Goal: Task Accomplishment & Management: Use online tool/utility

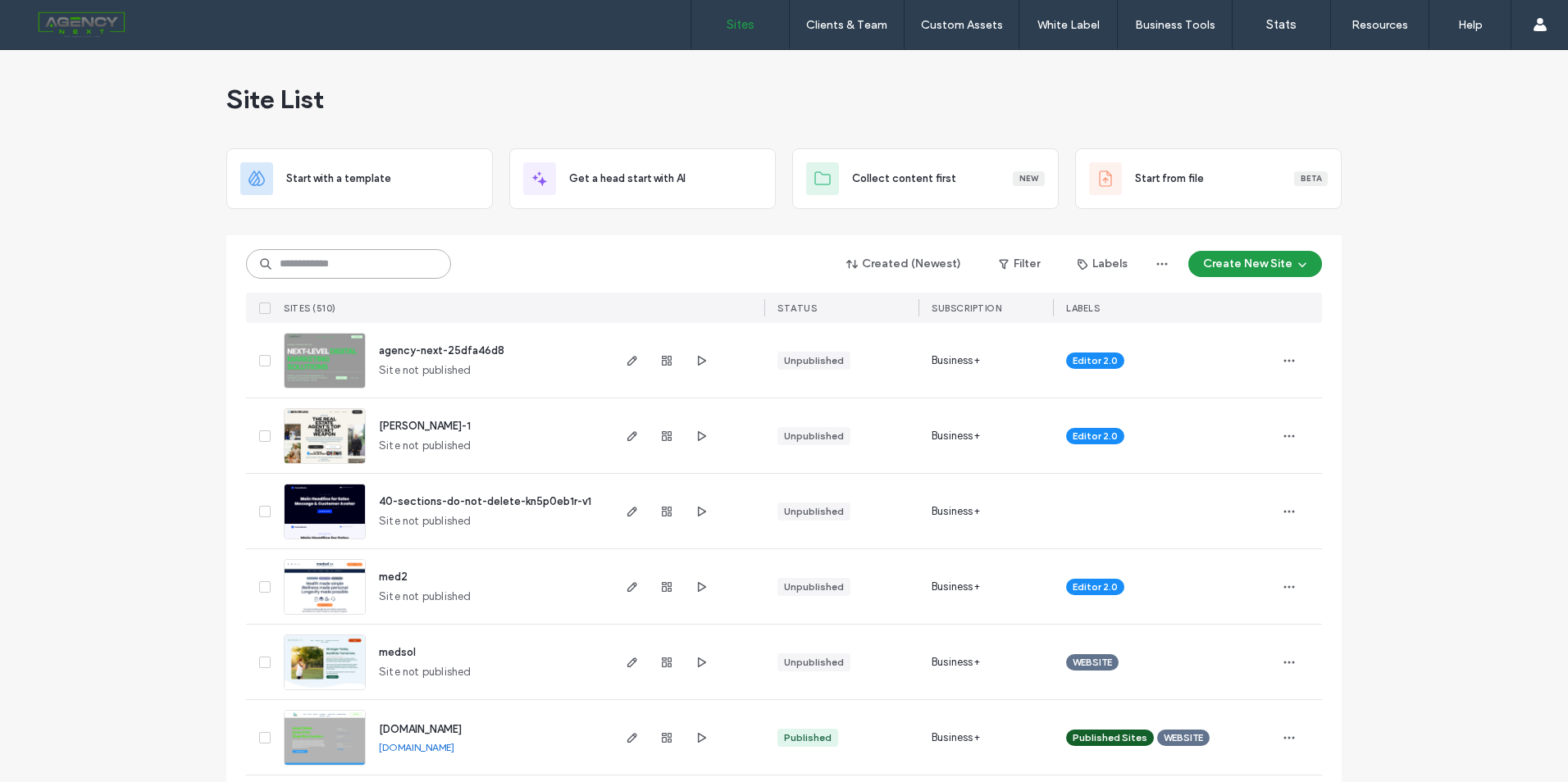
click at [368, 265] on input at bounding box center [348, 263] width 205 height 29
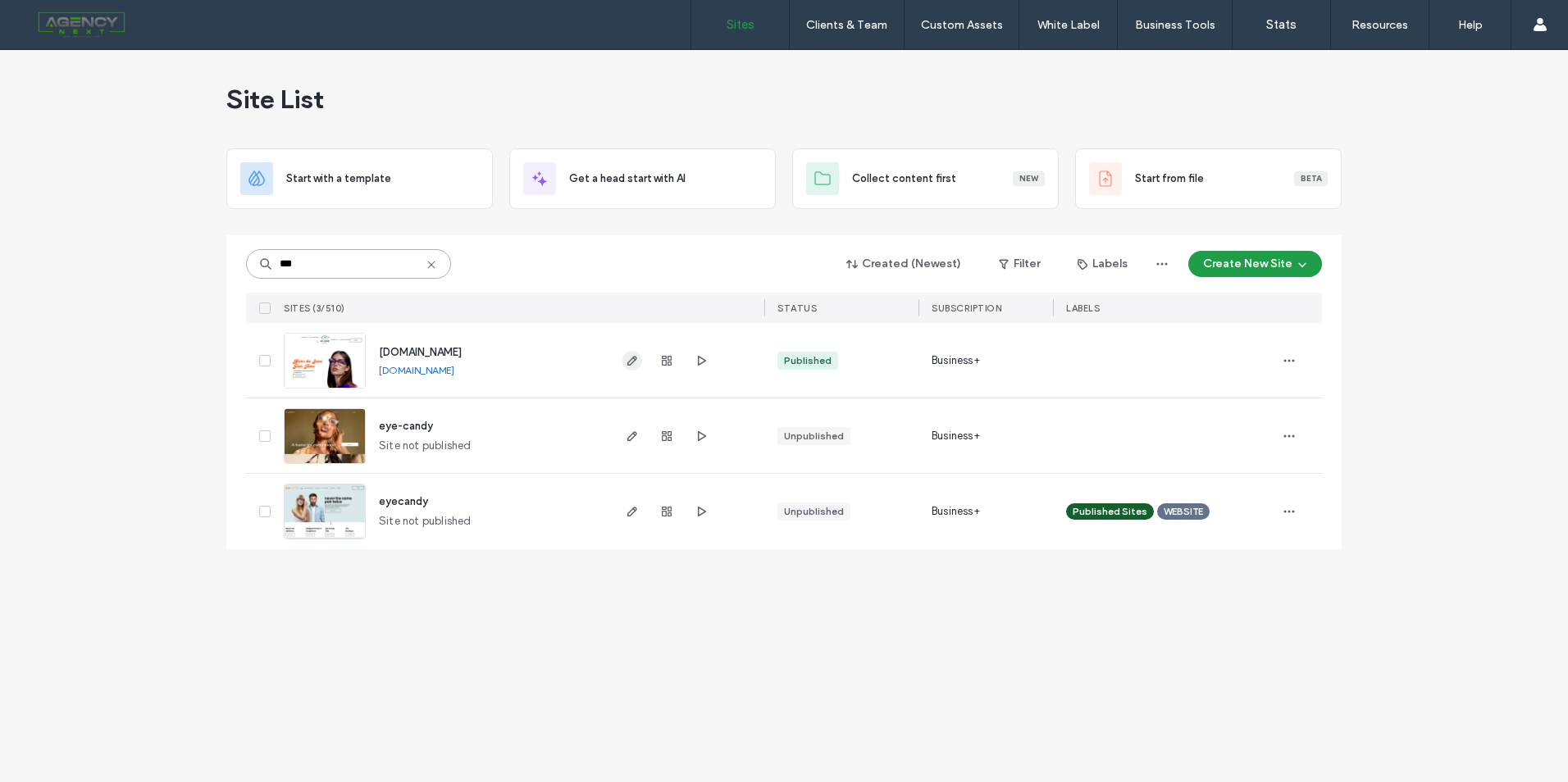
type input "***"
click at [626, 356] on icon "button" at bounding box center [632, 360] width 13 height 13
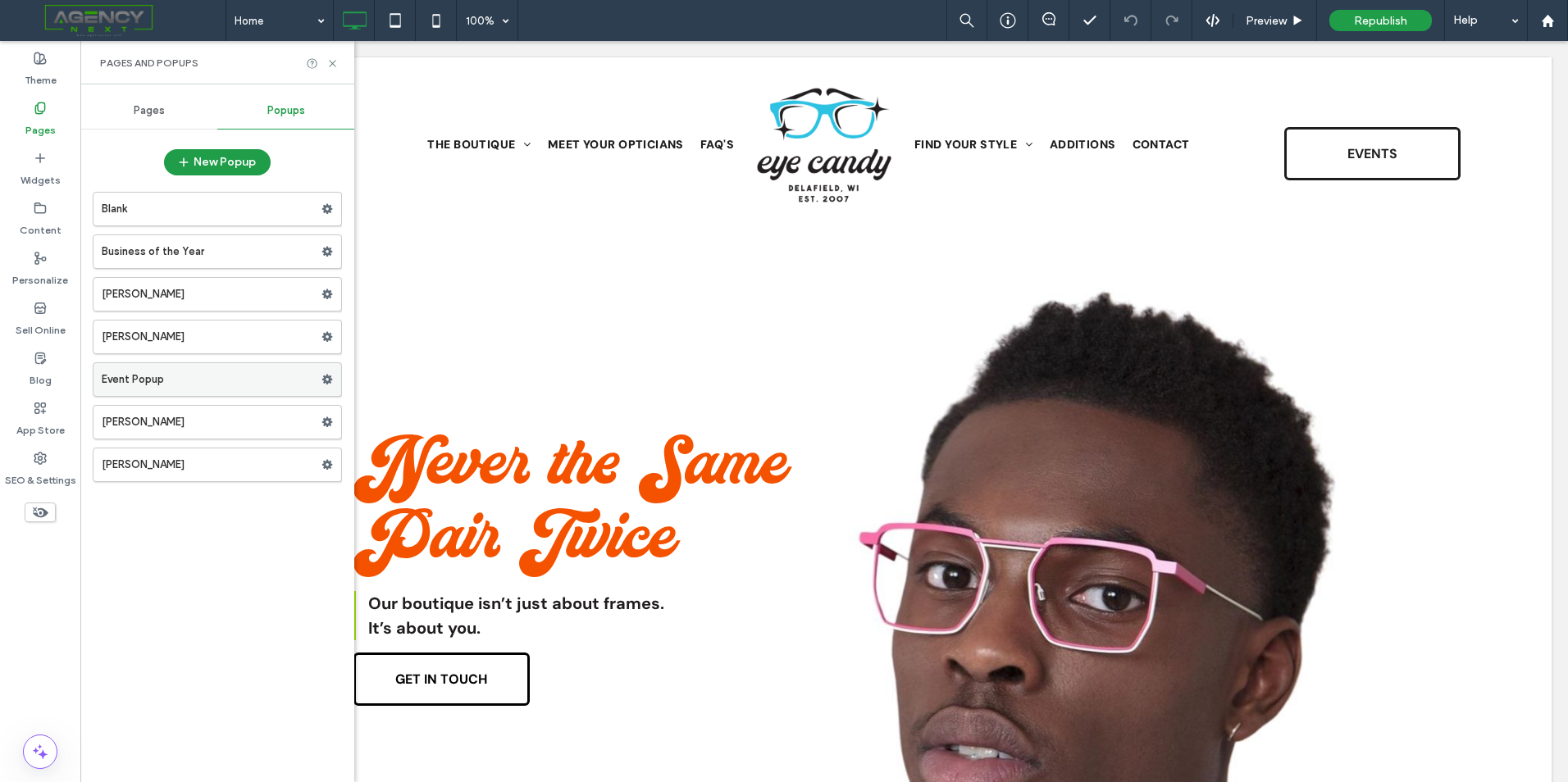
click at [241, 373] on label "Event Popup" at bounding box center [211, 379] width 220 height 33
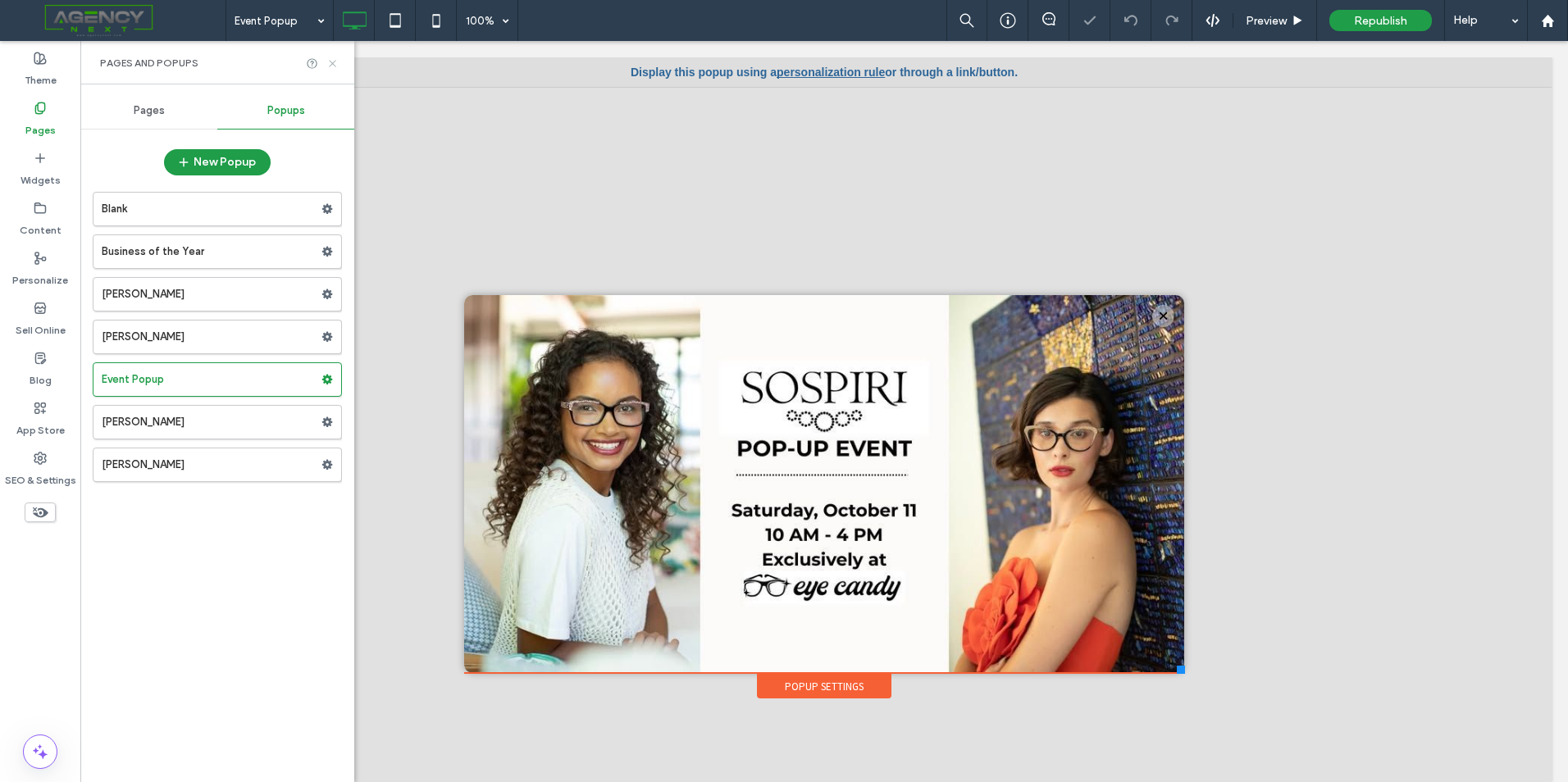
click at [335, 64] on icon at bounding box center [333, 63] width 12 height 12
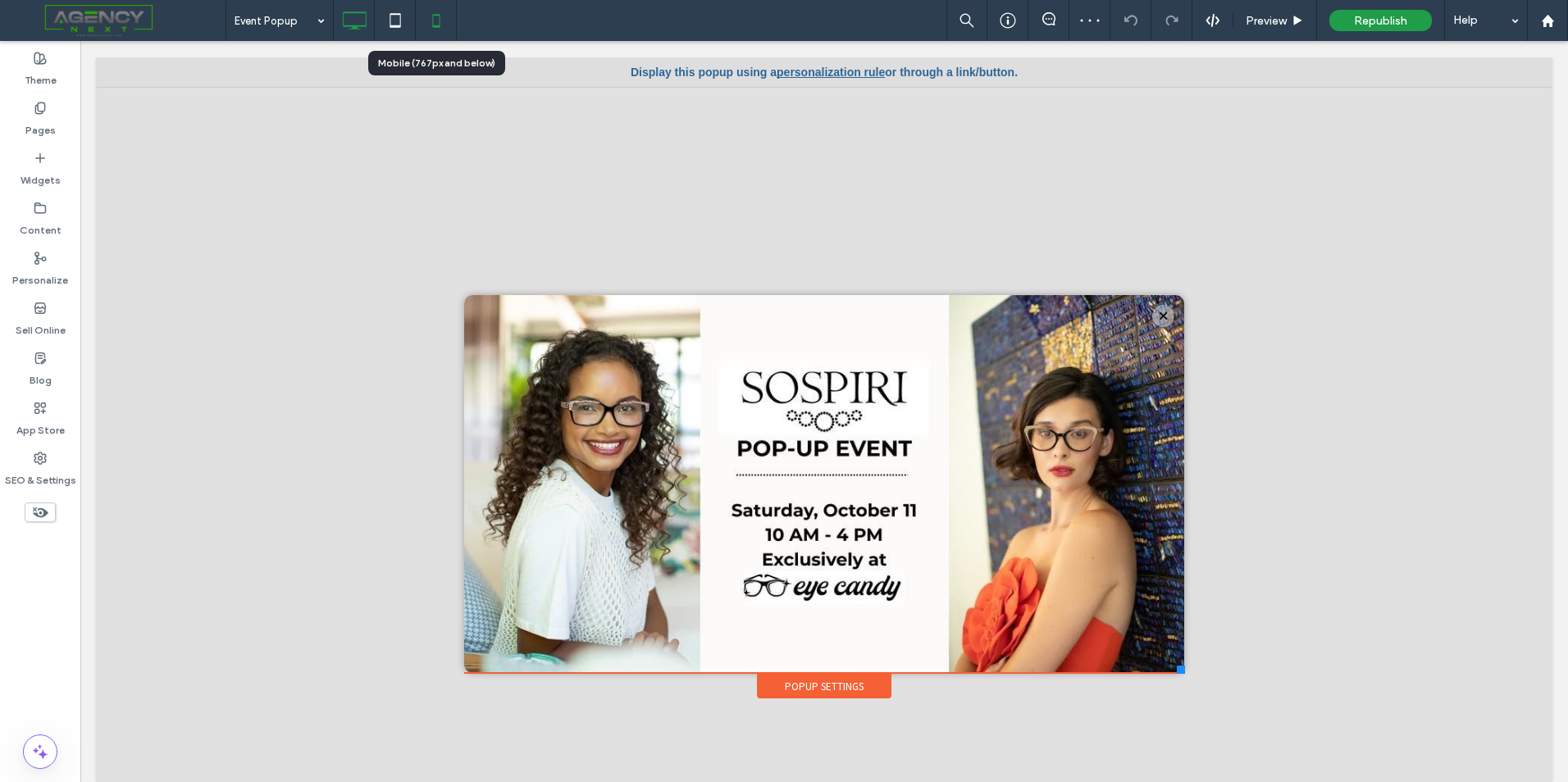
click at [422, 26] on icon at bounding box center [436, 20] width 33 height 33
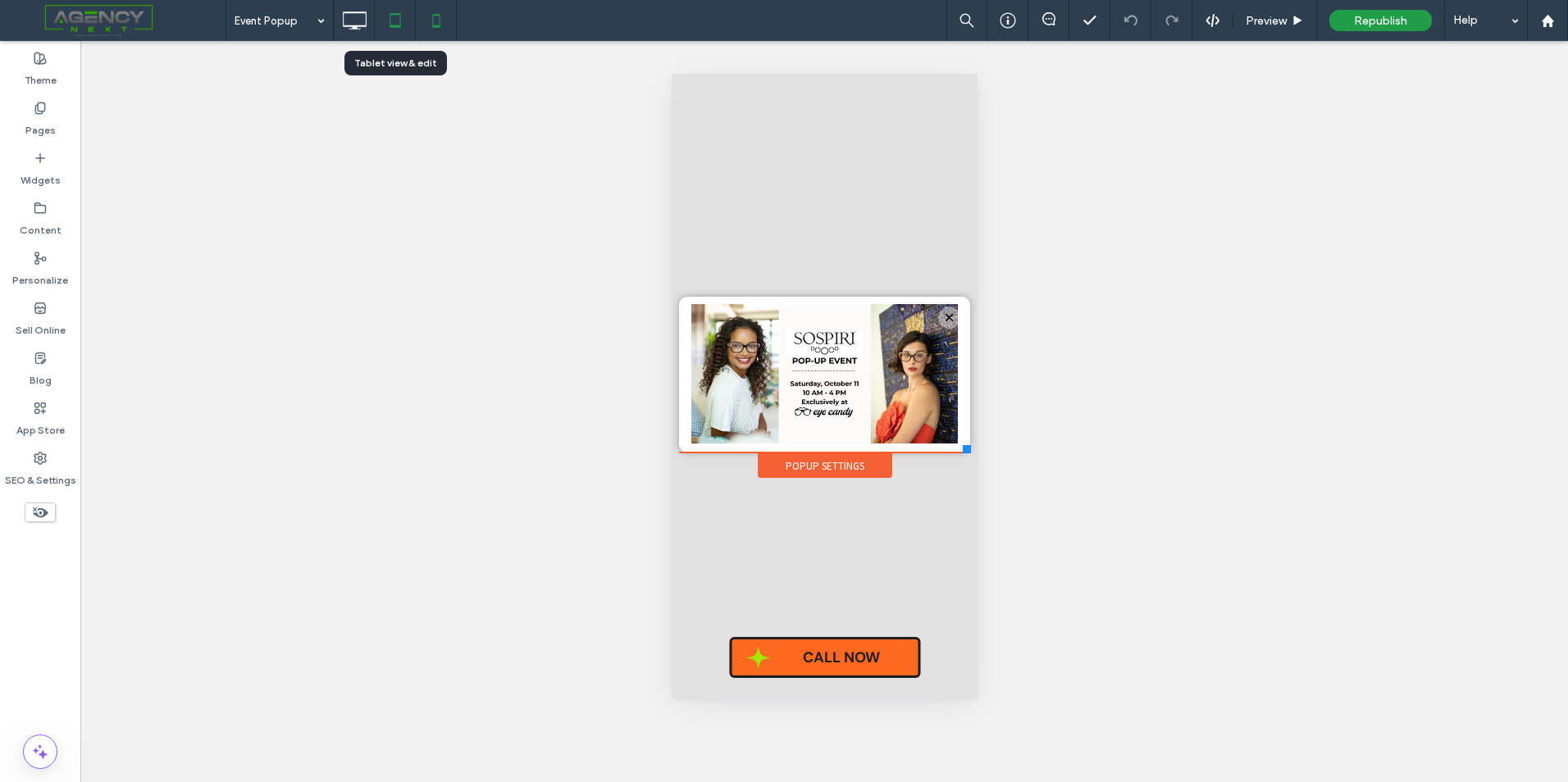
click at [409, 20] on icon at bounding box center [395, 20] width 33 height 33
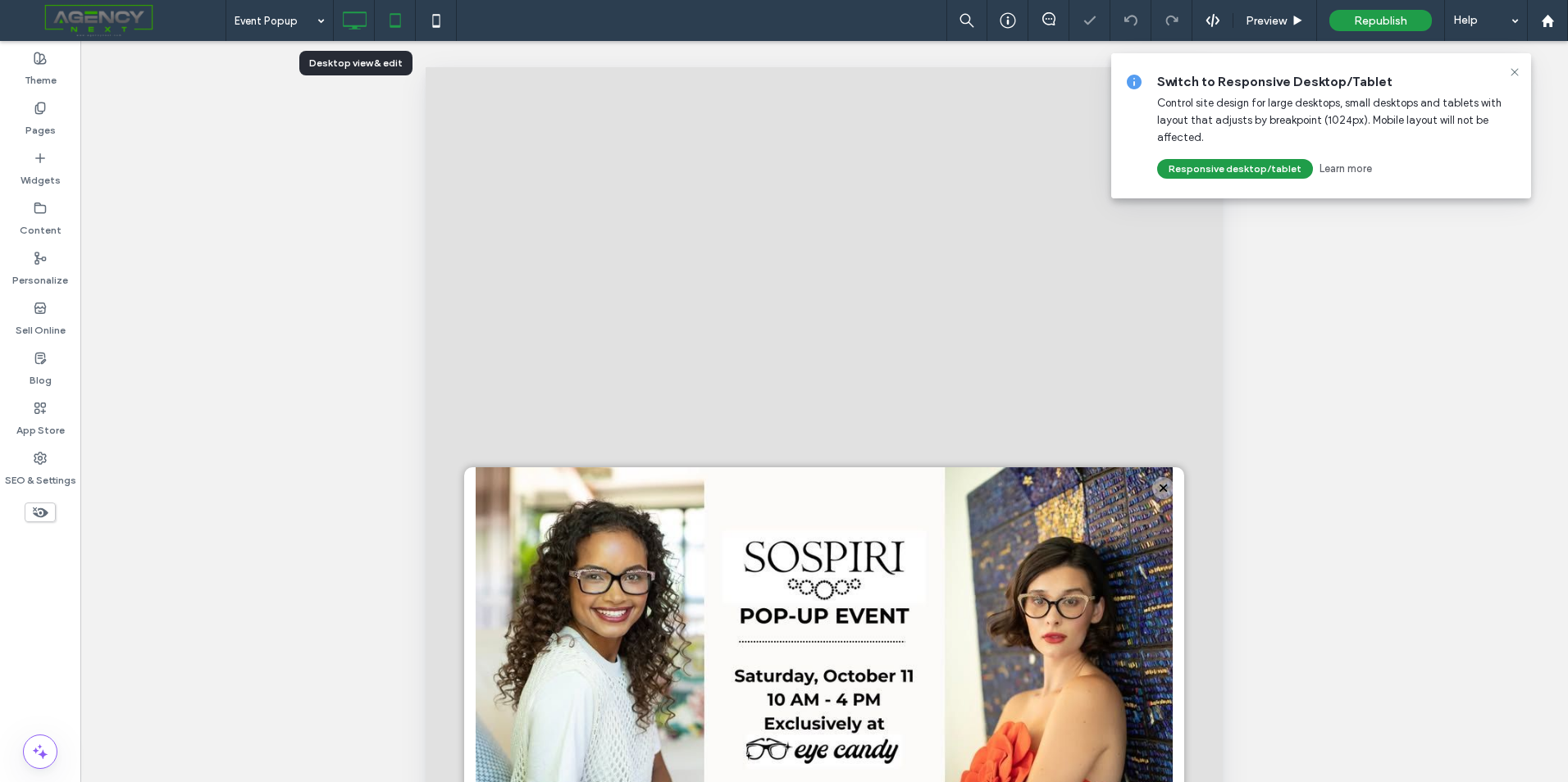
click at [360, 12] on icon at bounding box center [354, 20] width 33 height 33
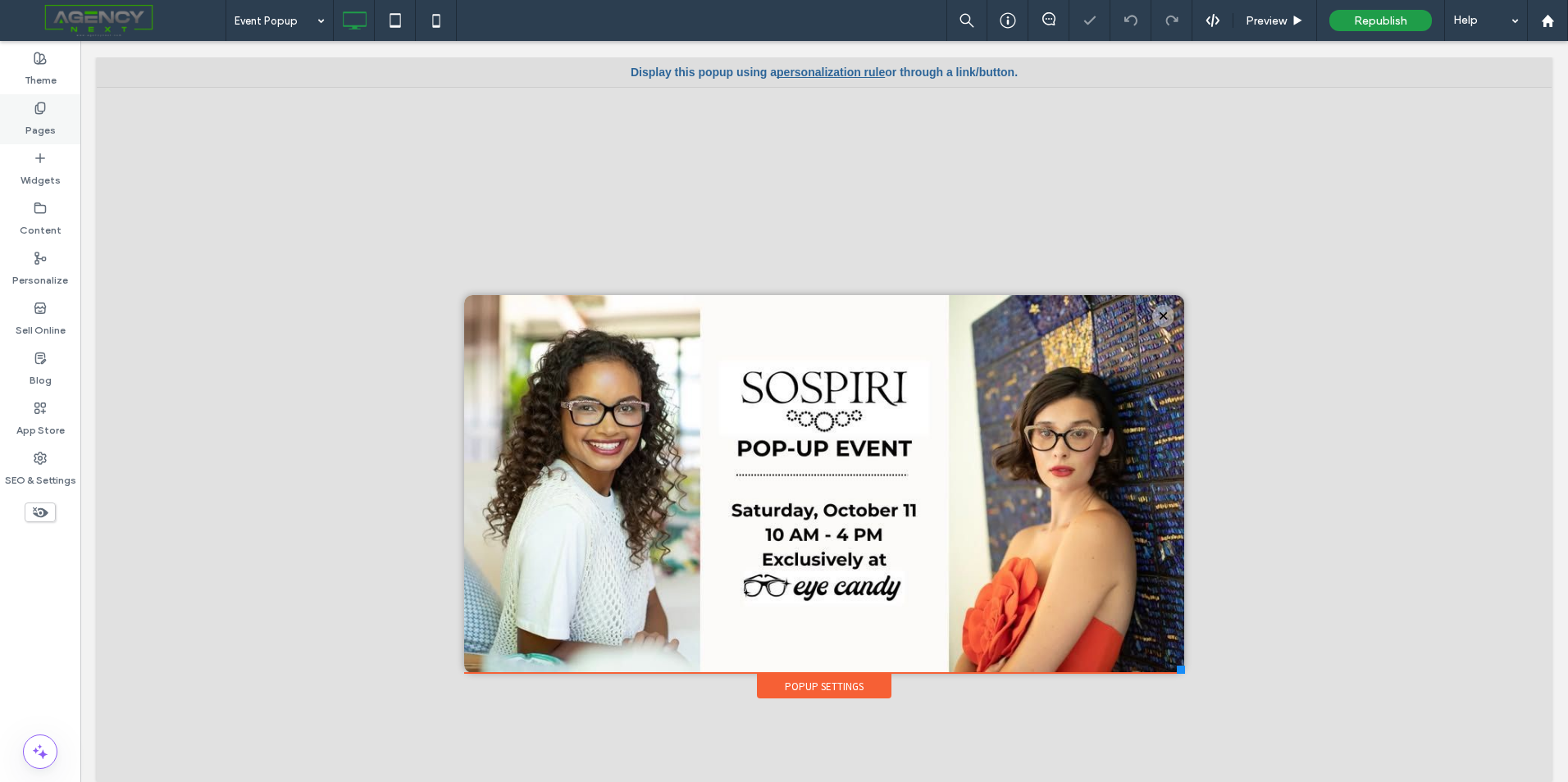
click at [39, 98] on div "Pages" at bounding box center [40, 119] width 80 height 50
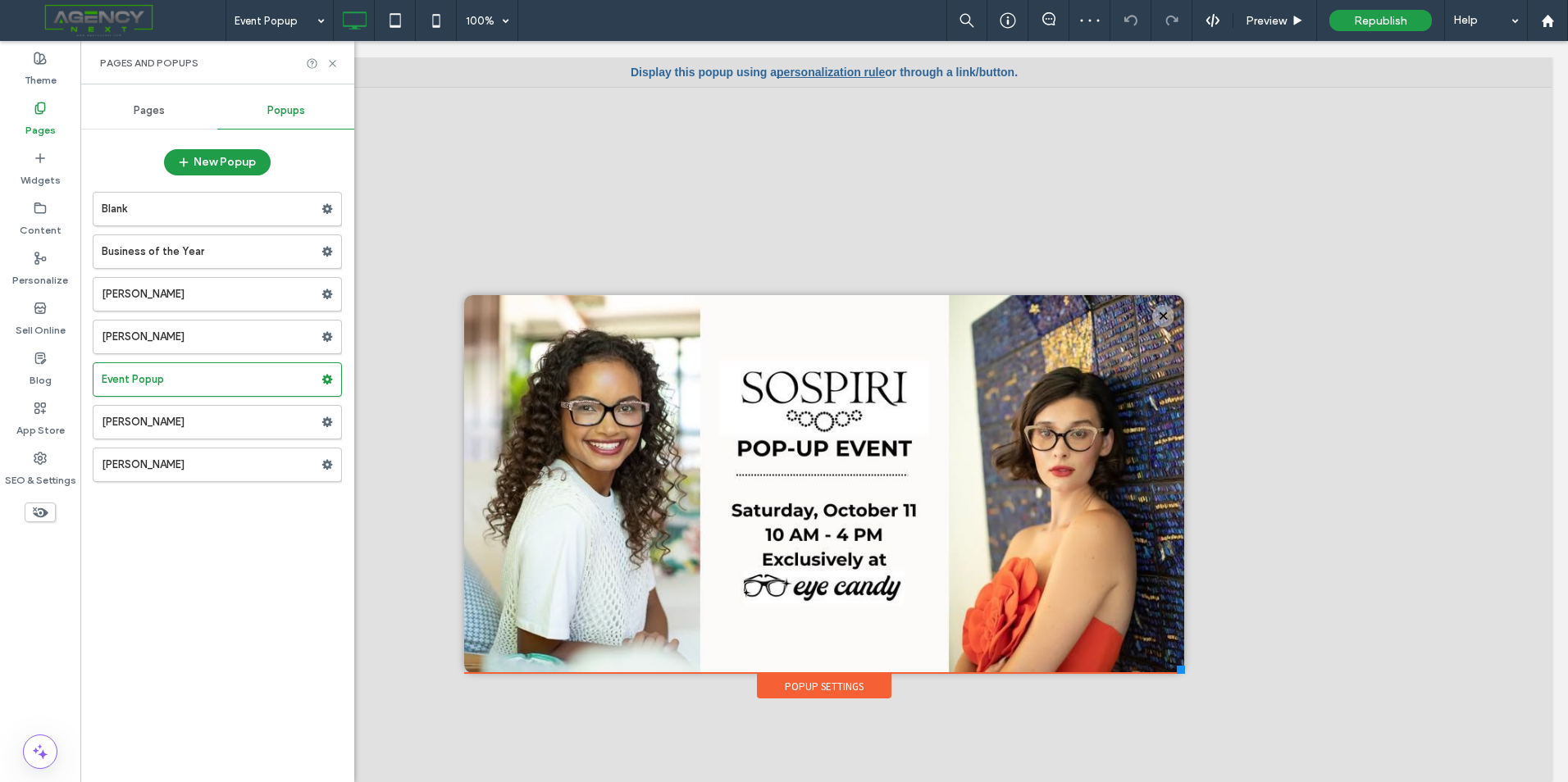
drag, startPoint x: 151, startPoint y: 211, endPoint x: 162, endPoint y: 214, distance: 11.4
click at [152, 214] on label "Blank" at bounding box center [211, 209] width 220 height 33
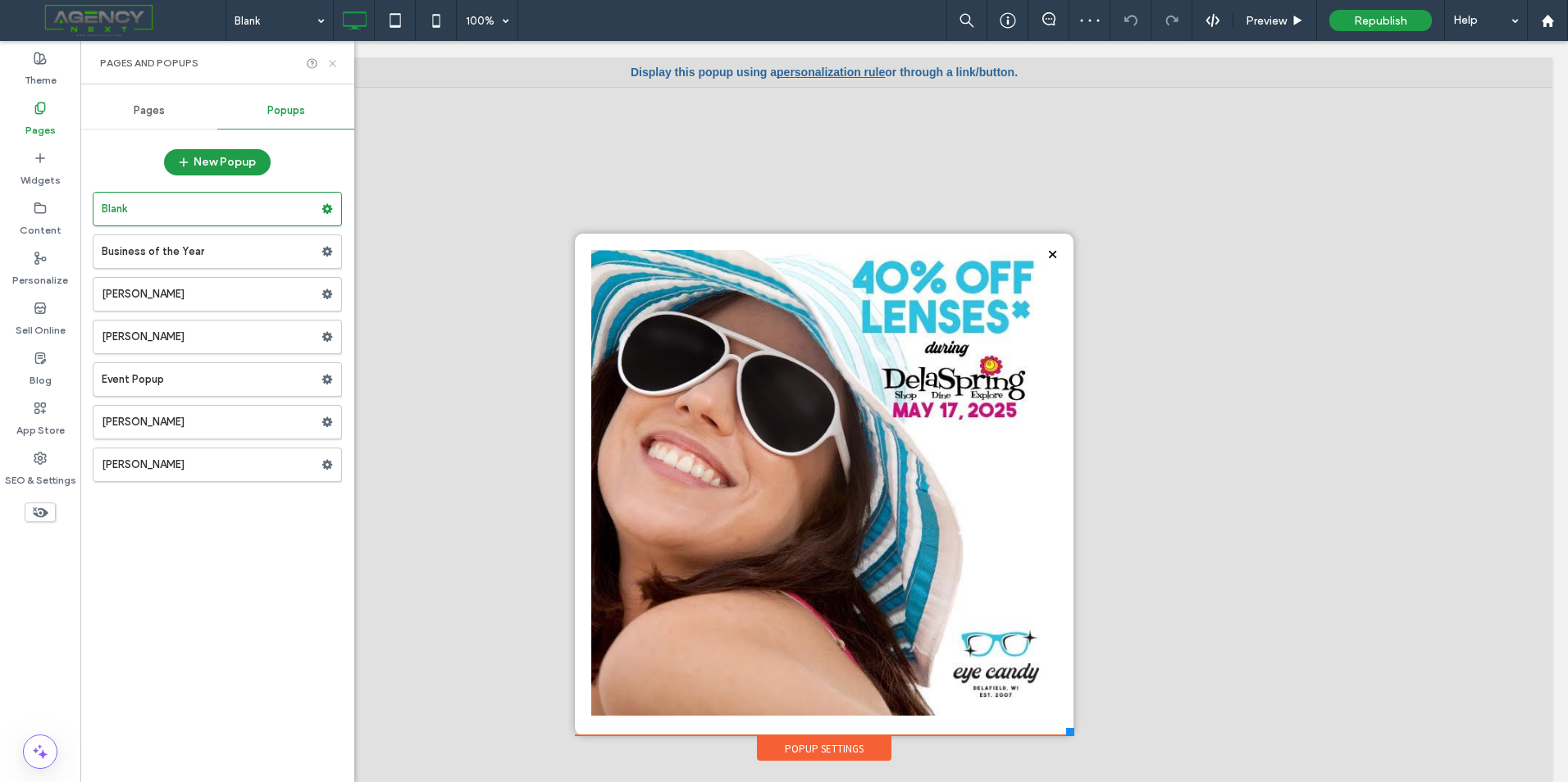
click at [334, 60] on icon at bounding box center [333, 63] width 12 height 12
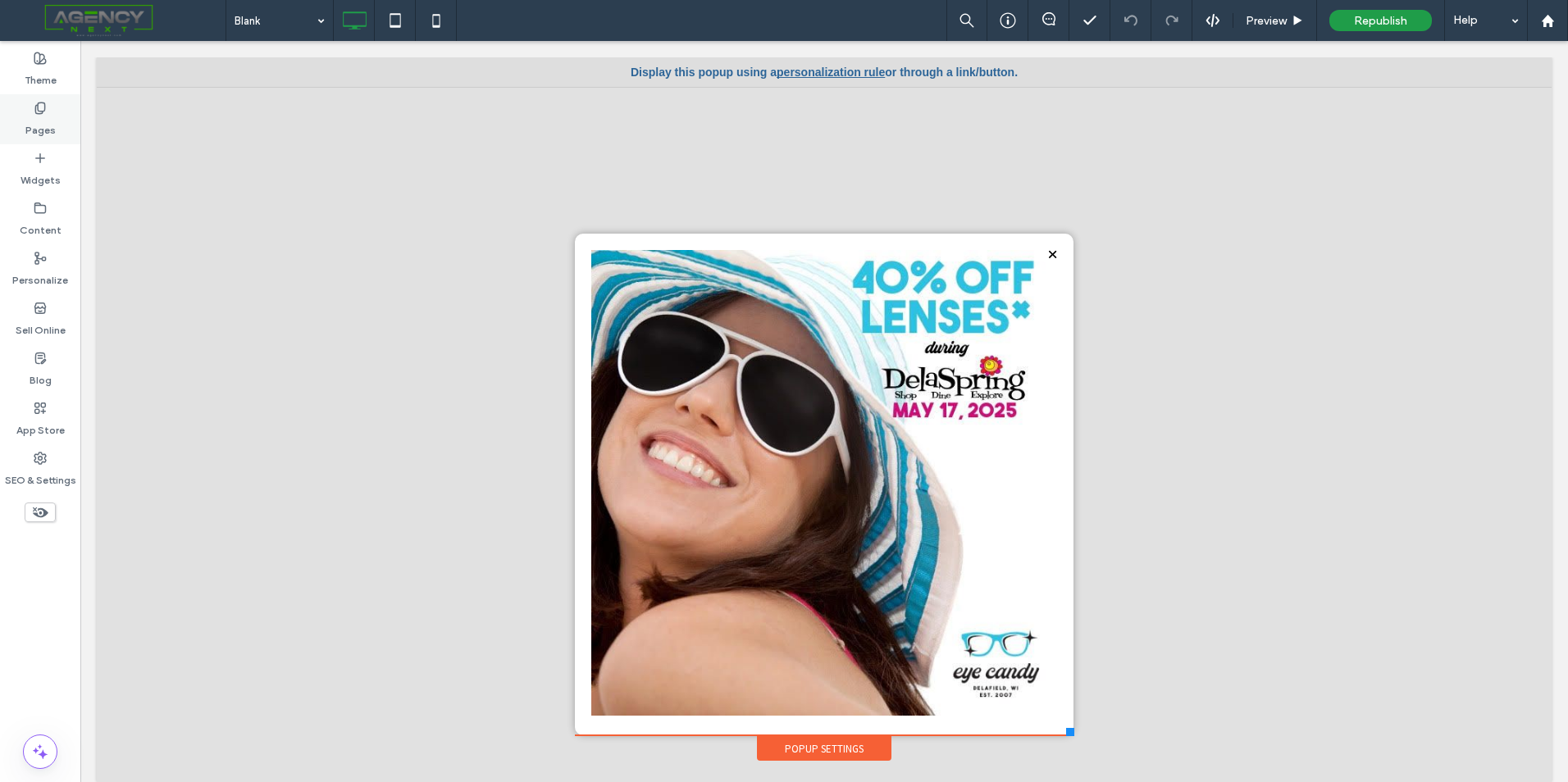
click at [53, 130] on label "Pages" at bounding box center [41, 126] width 30 height 23
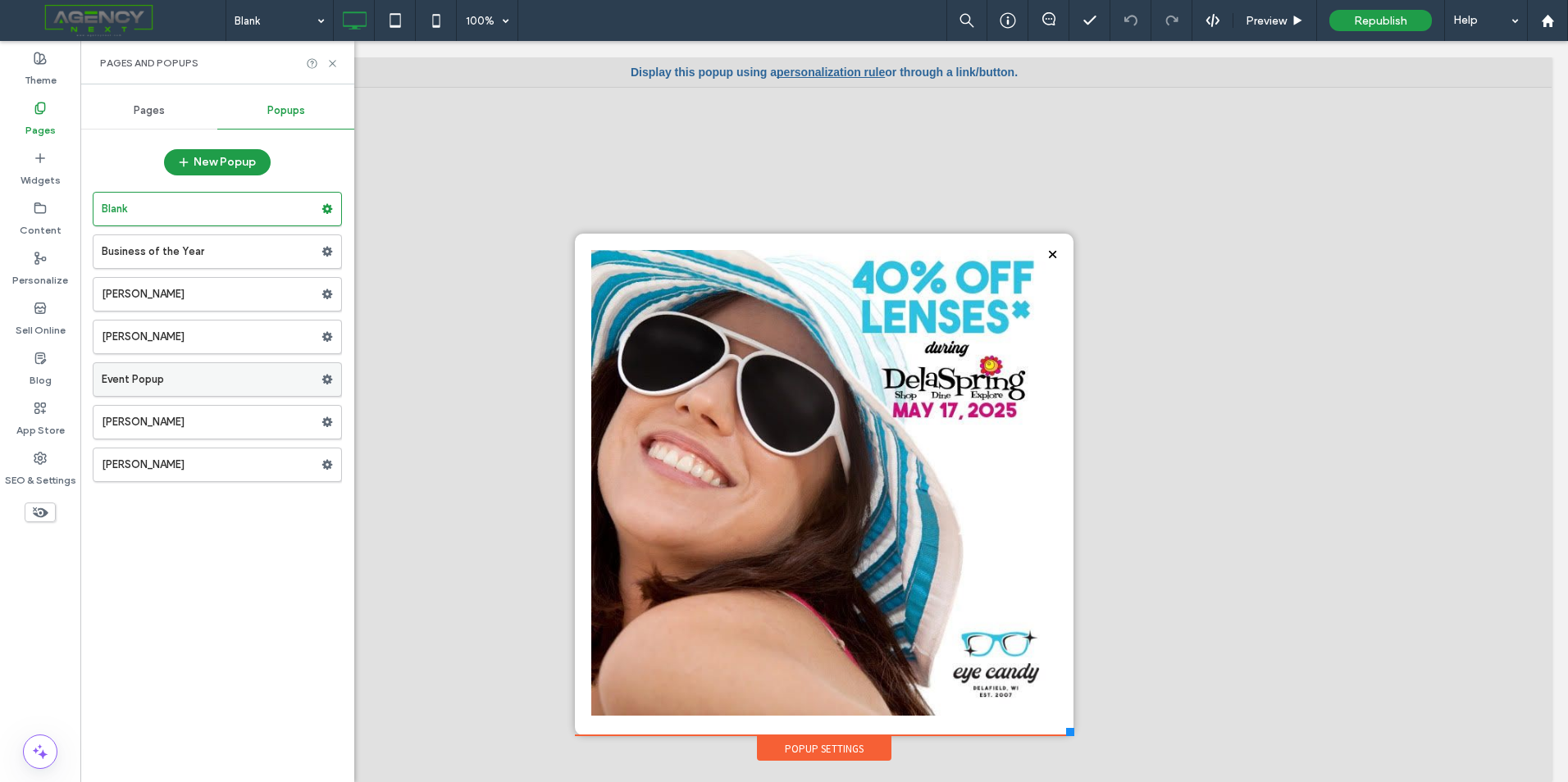
click at [327, 383] on use at bounding box center [327, 379] width 11 height 10
click at [221, 379] on label "Event Popup" at bounding box center [211, 379] width 220 height 33
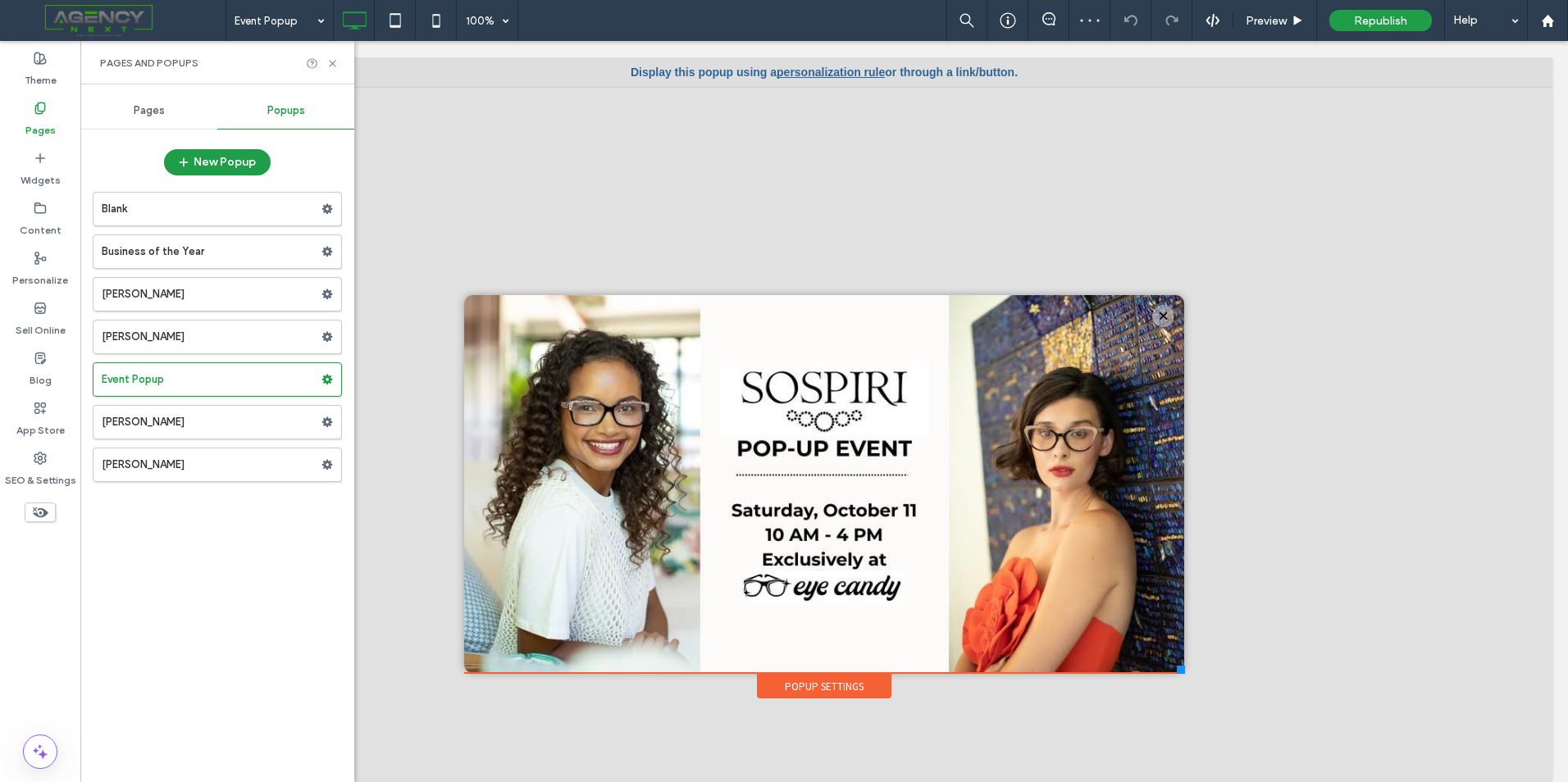
click at [833, 692] on div "Popup Settings" at bounding box center [823, 686] width 134 height 25
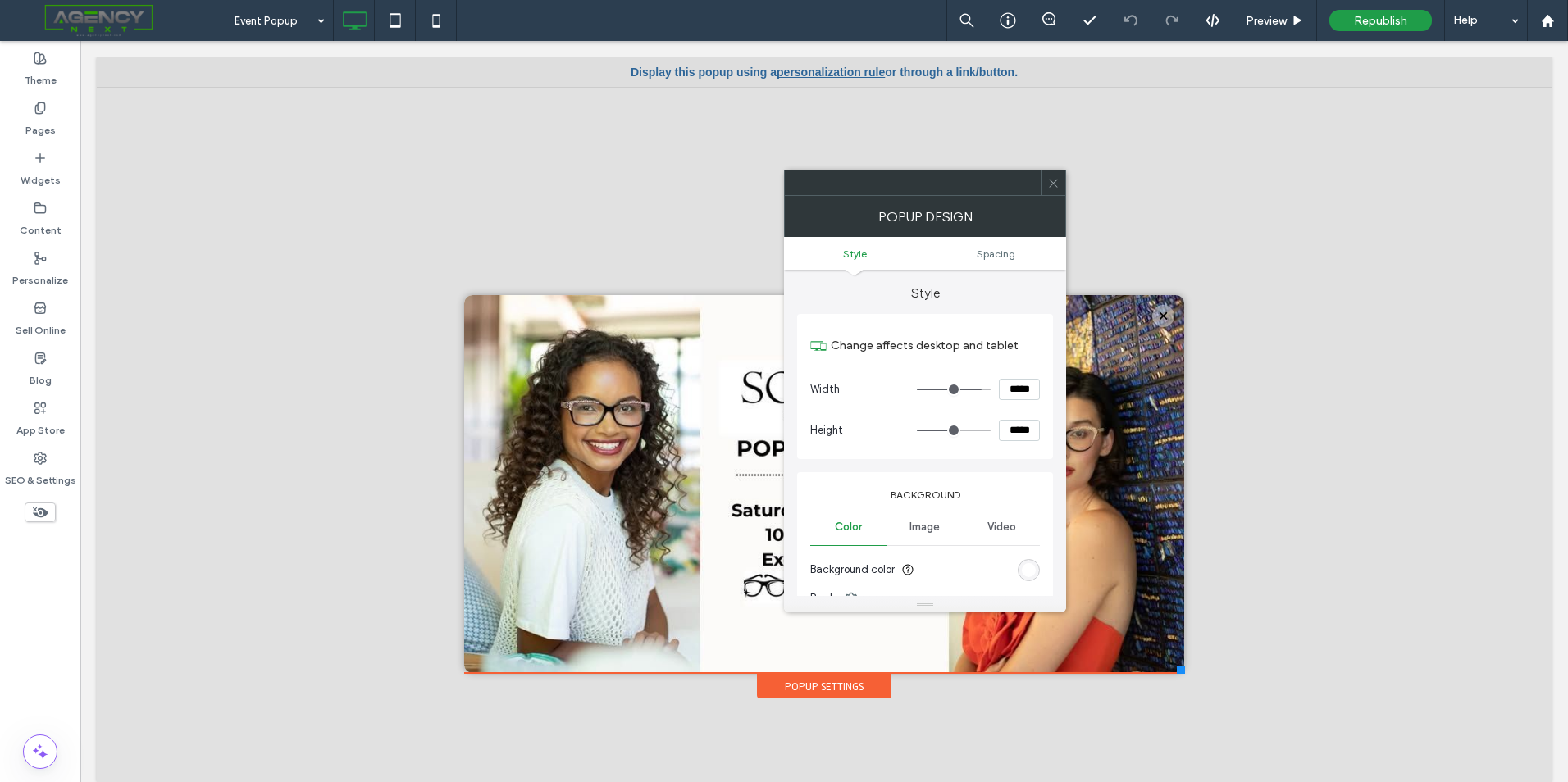
click at [1052, 189] on icon at bounding box center [1053, 183] width 12 height 12
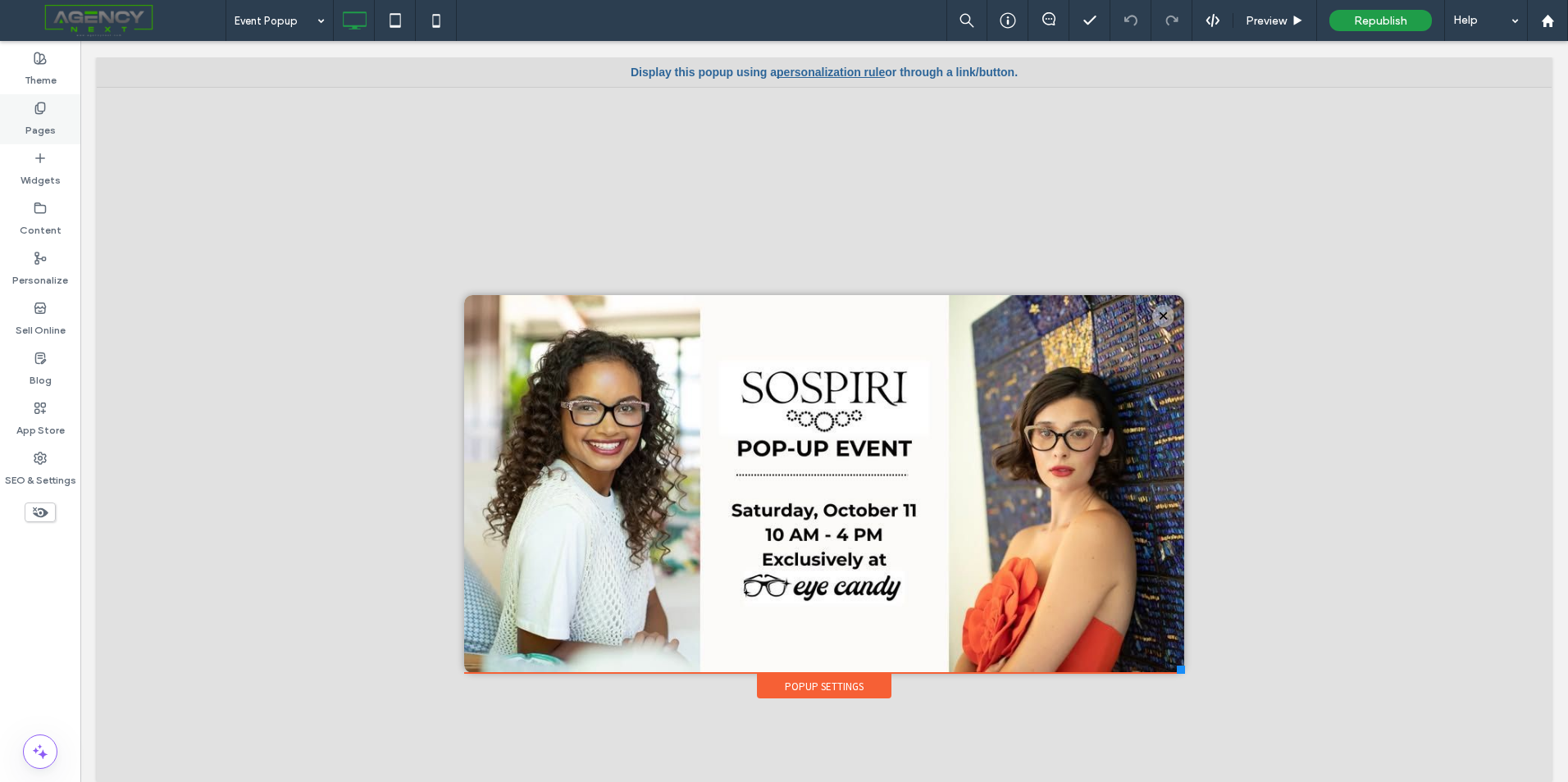
click at [55, 126] on div "Pages" at bounding box center [40, 119] width 80 height 50
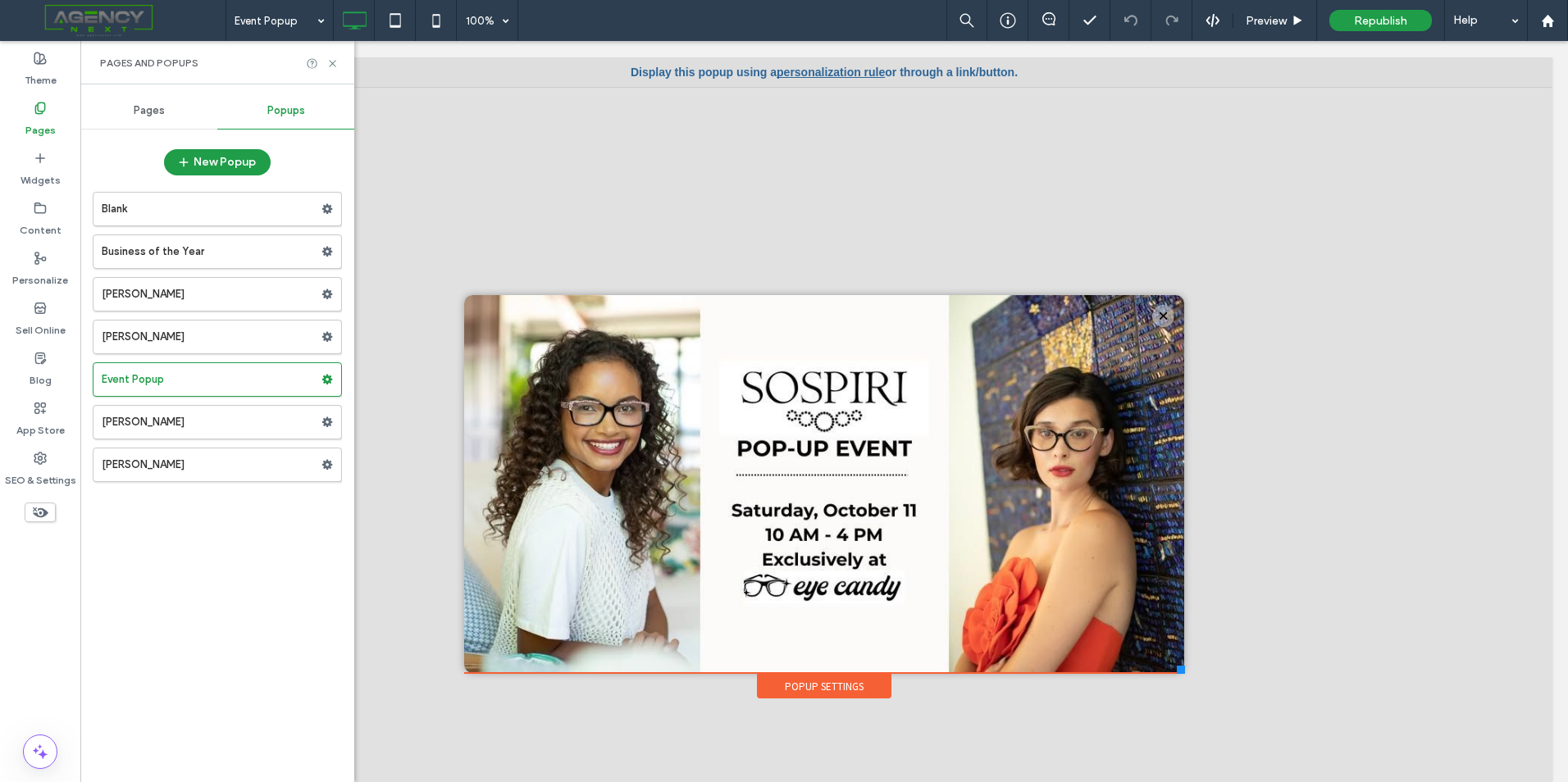
click at [141, 116] on span "Pages" at bounding box center [149, 110] width 31 height 13
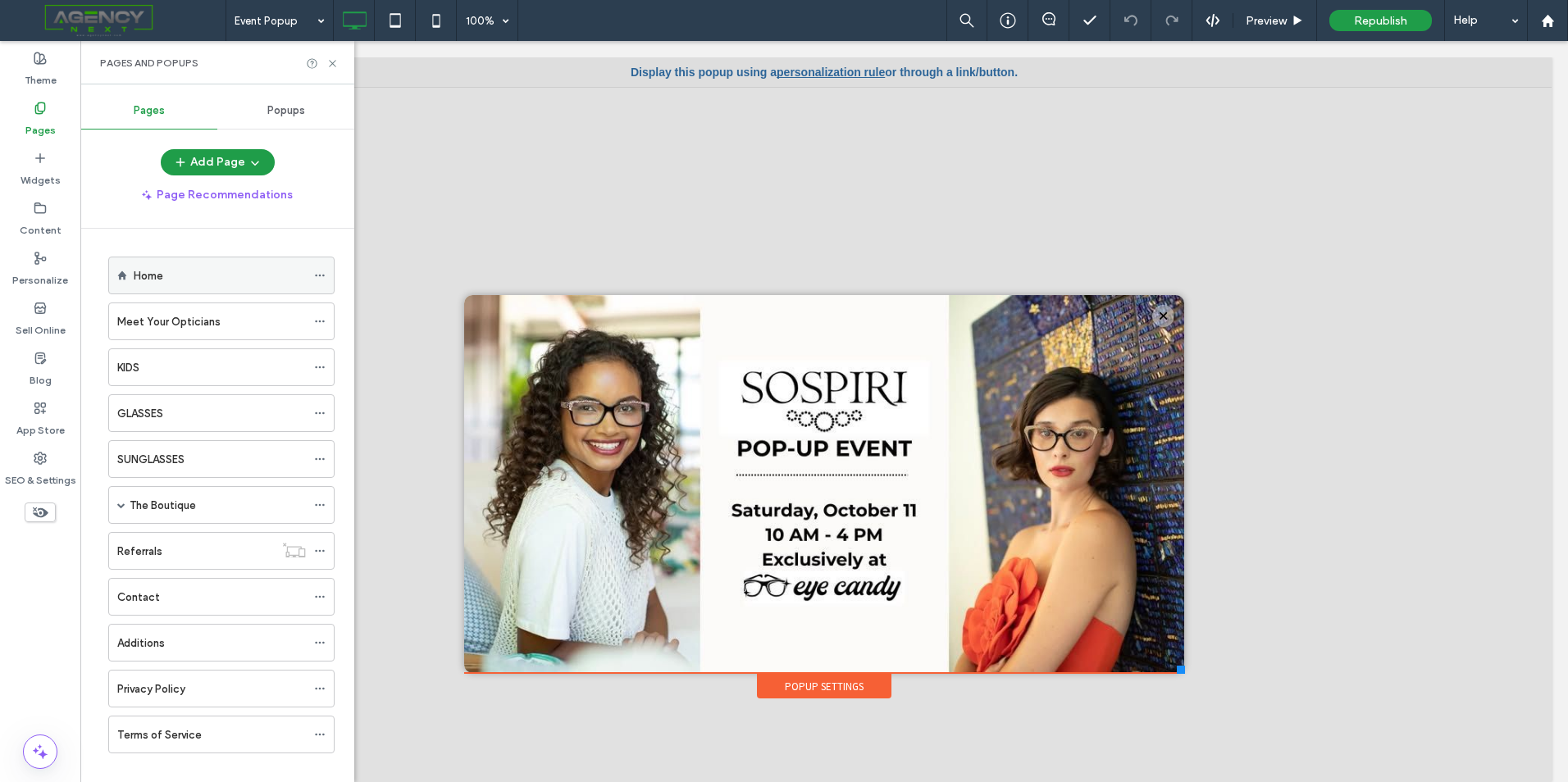
click at [192, 271] on div "Home" at bounding box center [219, 275] width 172 height 17
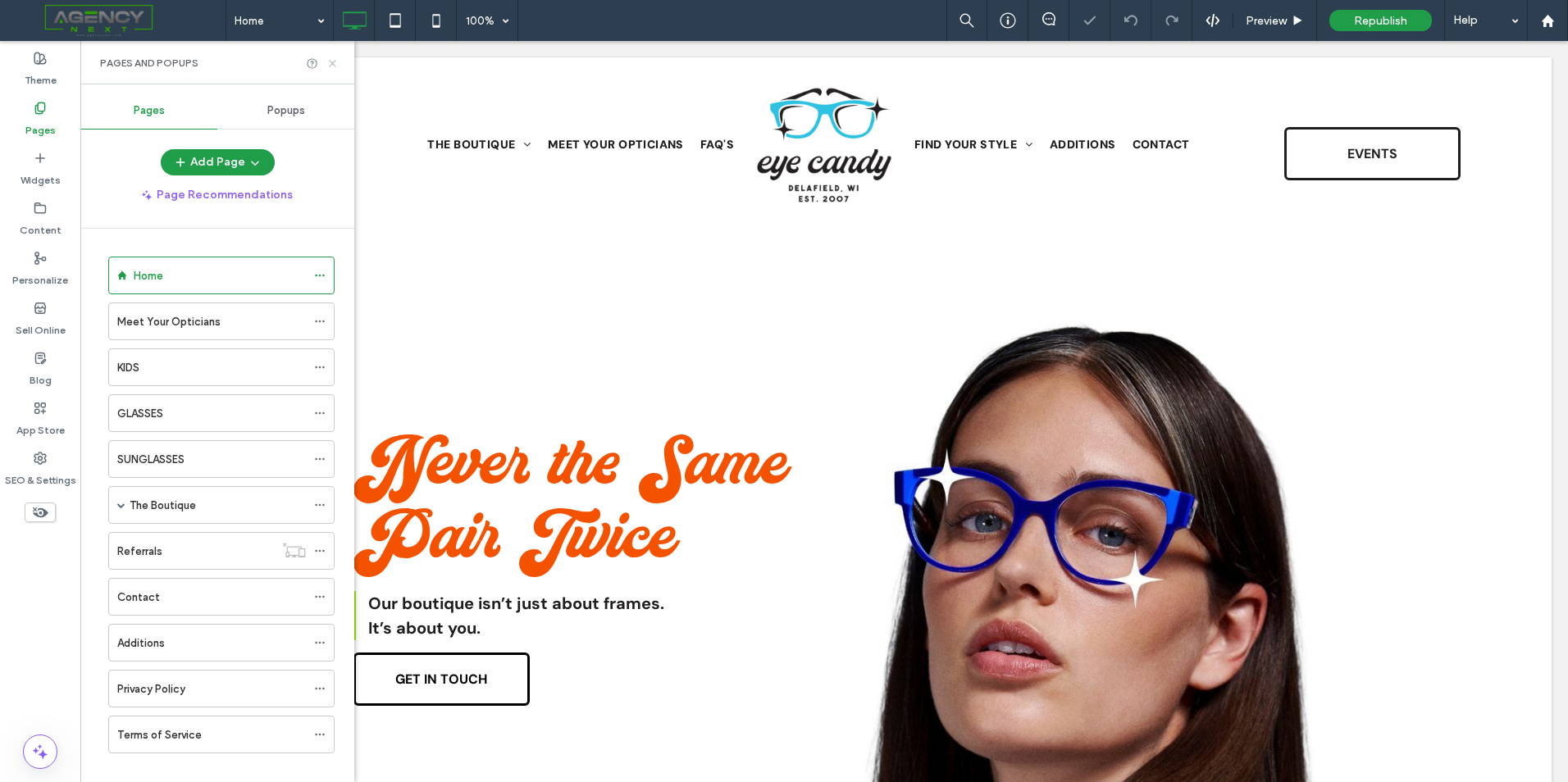
click at [333, 59] on icon at bounding box center [333, 63] width 12 height 12
